Goal: Navigation & Orientation: Find specific page/section

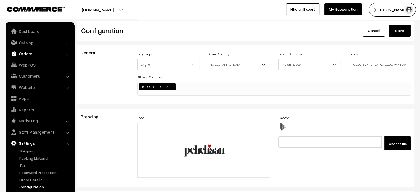
scroll to position [423, 0]
click at [33, 35] on link "Dashboard" at bounding box center [40, 31] width 66 height 10
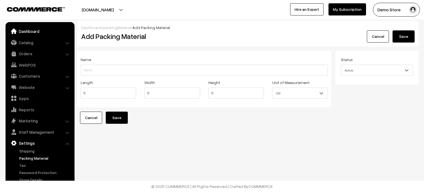
click at [31, 33] on link "Dashboard" at bounding box center [40, 31] width 66 height 10
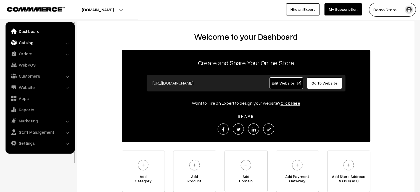
click at [41, 45] on link "Catalog" at bounding box center [40, 43] width 66 height 10
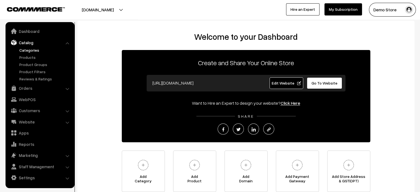
click at [38, 50] on link "Categories" at bounding box center [45, 50] width 55 height 6
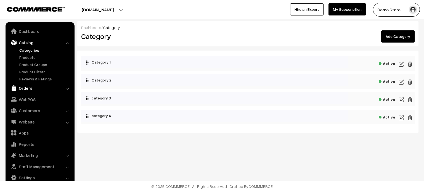
click at [38, 84] on link "Orders" at bounding box center [40, 88] width 66 height 10
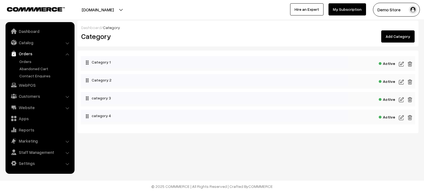
click at [38, 84] on link "WebPOS" at bounding box center [40, 85] width 66 height 10
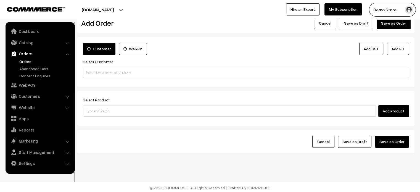
scroll to position [14, 0]
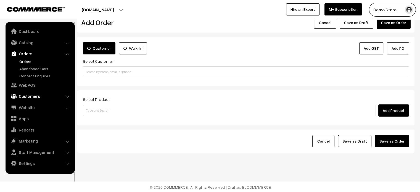
click at [41, 92] on link "Customers" at bounding box center [40, 96] width 66 height 10
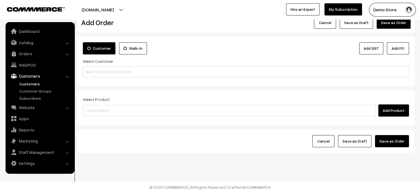
click at [35, 81] on link "Customers" at bounding box center [45, 84] width 55 height 6
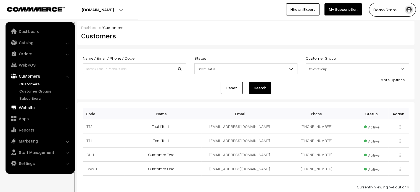
click at [55, 107] on link "Website" at bounding box center [40, 107] width 66 height 10
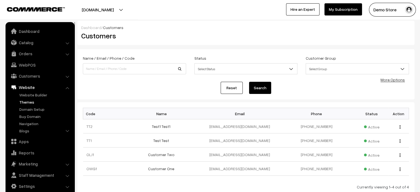
click at [30, 101] on link "Themes" at bounding box center [45, 102] width 55 height 6
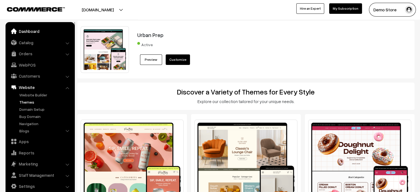
click at [26, 30] on link "Dashboard" at bounding box center [40, 31] width 66 height 10
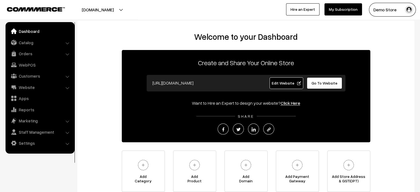
click at [325, 84] on span "Go To Website" at bounding box center [324, 83] width 26 height 5
click at [30, 90] on link "Website" at bounding box center [40, 87] width 66 height 10
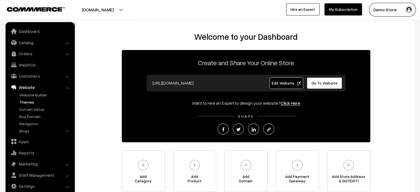
click at [31, 103] on link "Themes" at bounding box center [45, 102] width 55 height 6
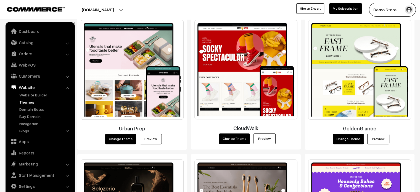
scroll to position [239, 0]
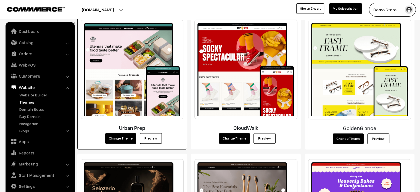
click at [150, 138] on link "Preview" at bounding box center [151, 138] width 22 height 10
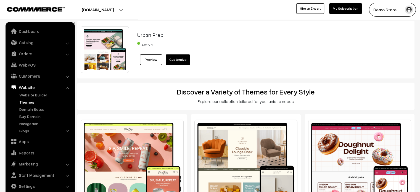
click at [133, 3] on button "[DOMAIN_NAME]" at bounding box center [97, 10] width 71 height 14
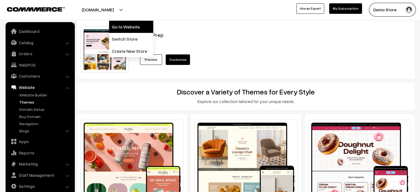
click at [136, 28] on link "Go to Website" at bounding box center [131, 27] width 44 height 12
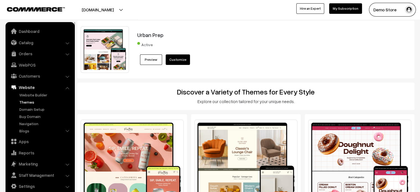
click at [152, 61] on link "Preview" at bounding box center [151, 59] width 22 height 10
click at [48, 28] on link "Dashboard" at bounding box center [40, 31] width 66 height 10
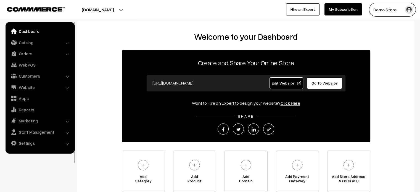
click at [99, 38] on h2 "Welcome to your Dashboard" at bounding box center [246, 37] width 326 height 10
click at [28, 87] on link "Website" at bounding box center [40, 87] width 66 height 10
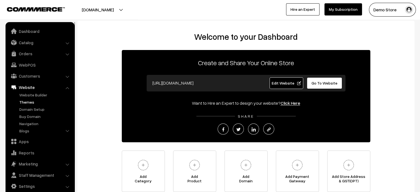
click at [27, 103] on link "Themes" at bounding box center [45, 102] width 55 height 6
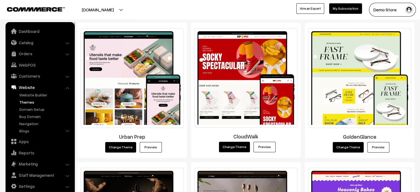
scroll to position [236, 0]
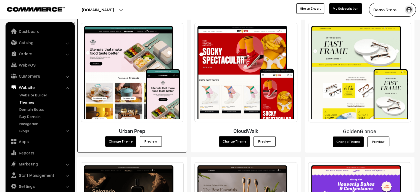
click at [148, 138] on link "Preview" at bounding box center [151, 141] width 22 height 10
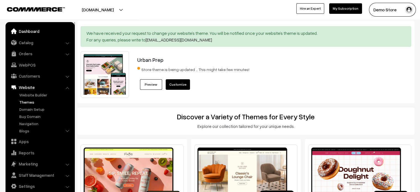
click at [28, 35] on link "Dashboard" at bounding box center [40, 31] width 66 height 10
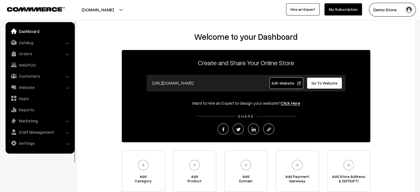
click at [317, 81] on span "Go To Website" at bounding box center [324, 83] width 26 height 5
